Goal: Task Accomplishment & Management: Manage account settings

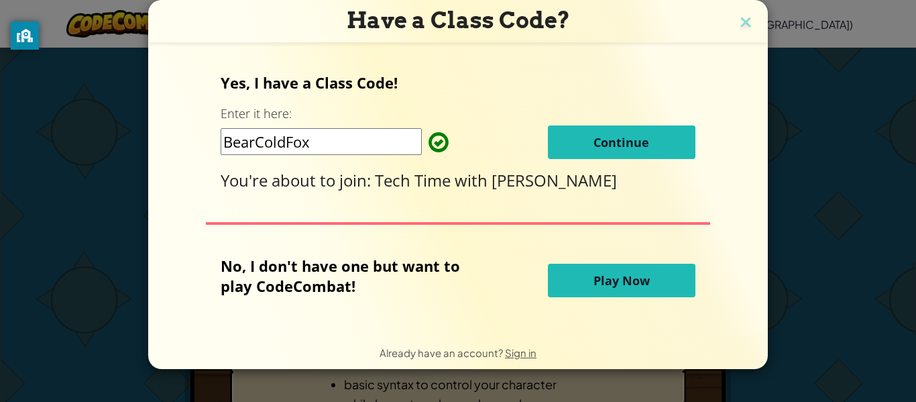
click at [653, 140] on button "Continue" at bounding box center [622, 142] width 148 height 34
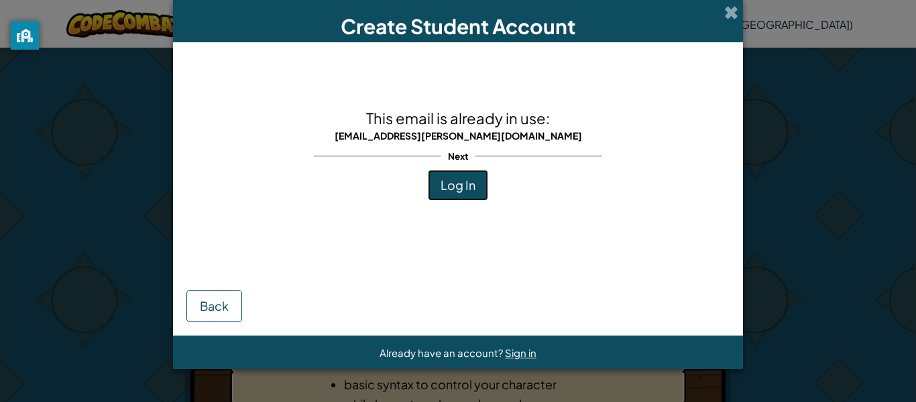
click at [474, 182] on span "Log In" at bounding box center [458, 184] width 35 height 15
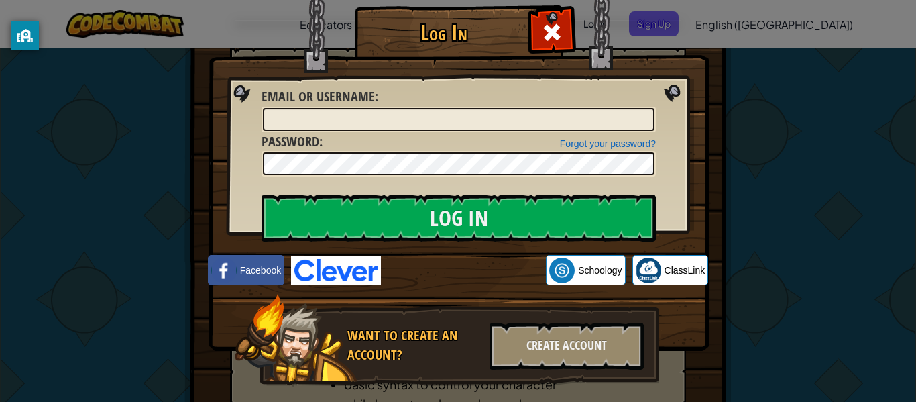
click at [730, 151] on div "Log In Unknown Error Email or Username : Forgot your password? Password : Log I…" at bounding box center [458, 201] width 916 height 402
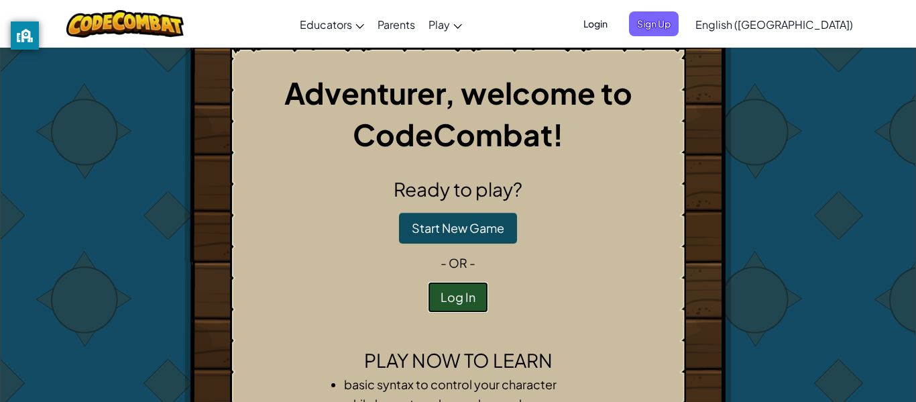
click at [446, 302] on button "Log In" at bounding box center [458, 297] width 60 height 31
